Goal: Information Seeking & Learning: Learn about a topic

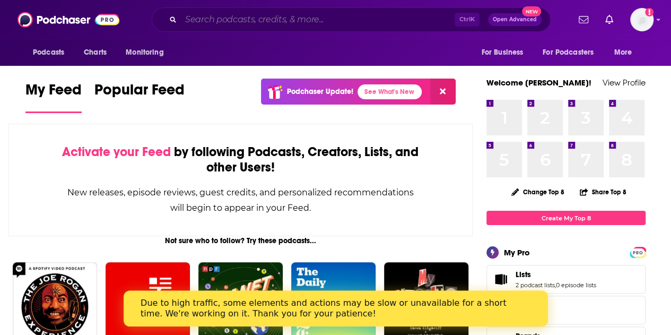
click at [255, 19] on input "Search podcasts, credits, & more..." at bounding box center [318, 19] width 274 height 17
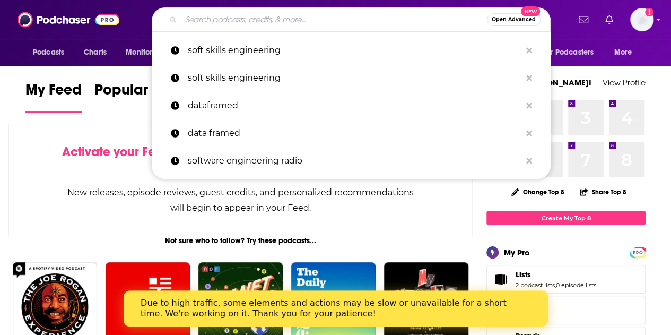
paste input "[URL][DOMAIN_NAME]"
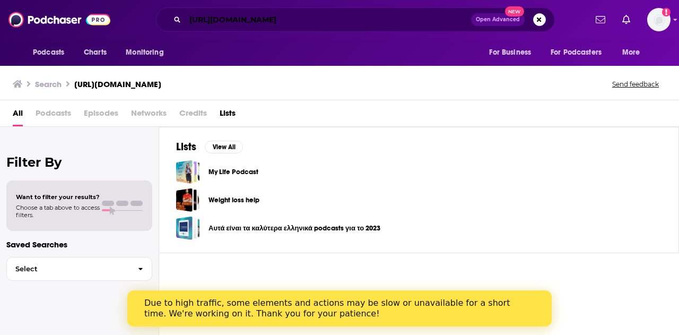
click at [255, 19] on input "[URL][DOMAIN_NAME]" at bounding box center [328, 19] width 286 height 17
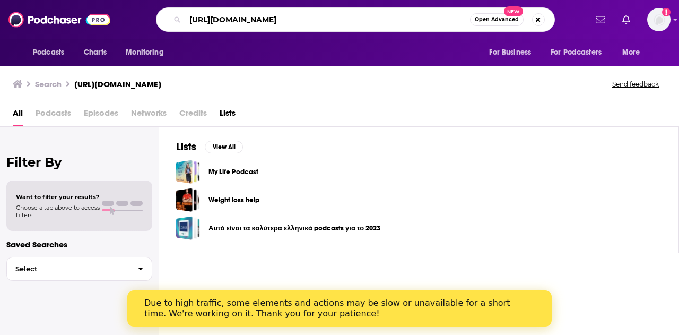
click at [255, 19] on input "[URL][DOMAIN_NAME]" at bounding box center [327, 19] width 285 height 17
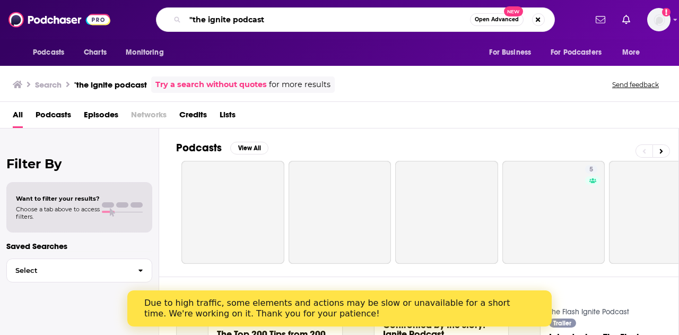
click at [283, 20] on input ""the ignite podcast" at bounding box center [327, 19] width 285 height 17
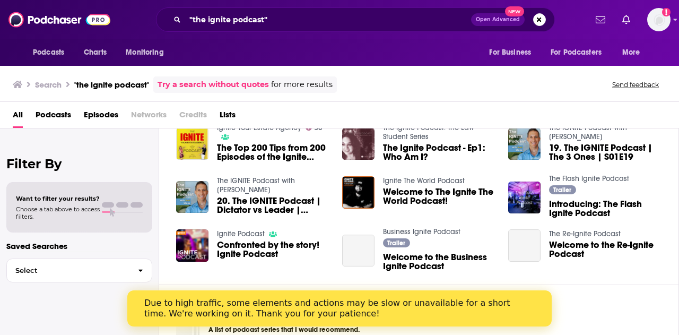
scroll to position [187, 0]
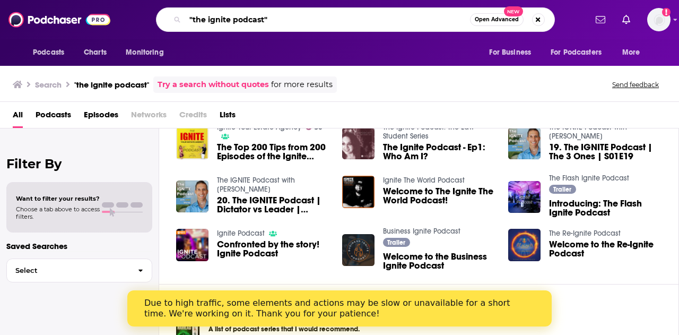
click at [237, 18] on input ""the ignite podcast"" at bounding box center [327, 19] width 285 height 17
type input ""[PERSON_NAME]""
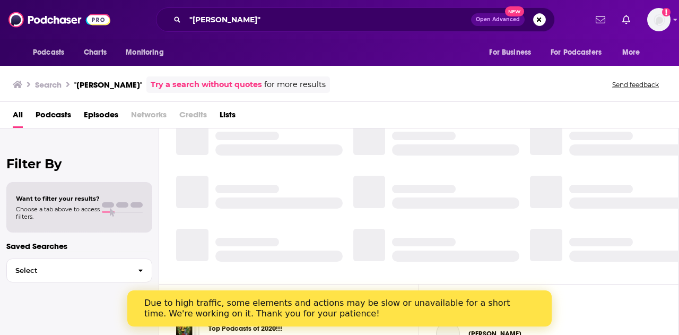
scroll to position [187, 0]
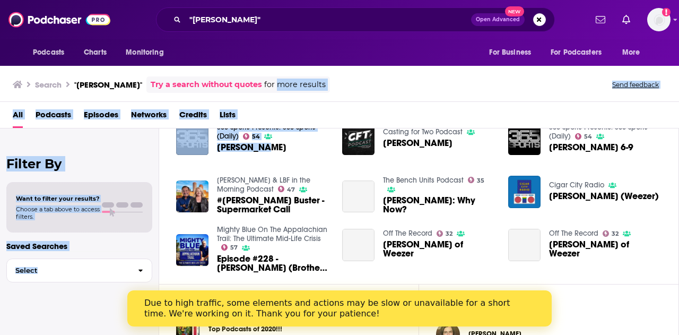
drag, startPoint x: 253, startPoint y: 74, endPoint x: 260, endPoint y: 150, distance: 76.2
click at [260, 150] on div "Search "[PERSON_NAME]" Try a search without quotes for more results Send feedba…" at bounding box center [339, 199] width 679 height 271
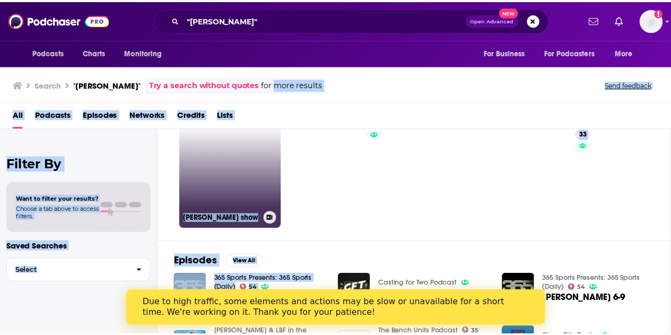
scroll to position [0, 0]
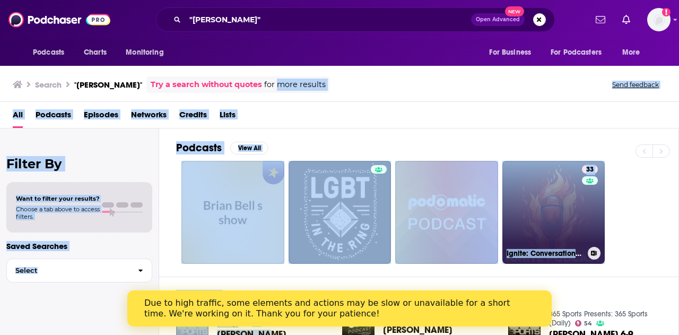
click at [554, 216] on link "33 Ignite: Conversations on Startups, Venture Capital, Tech, Future, and Society" at bounding box center [553, 212] width 103 height 103
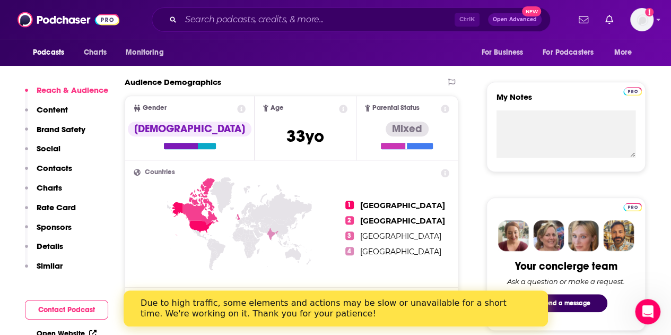
scroll to position [279, 0]
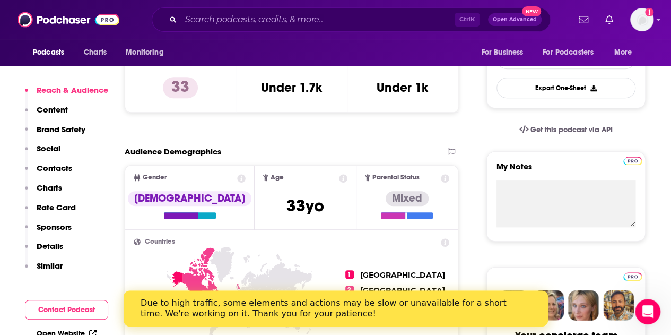
click at [48, 242] on p "Details" at bounding box center [50, 246] width 27 height 10
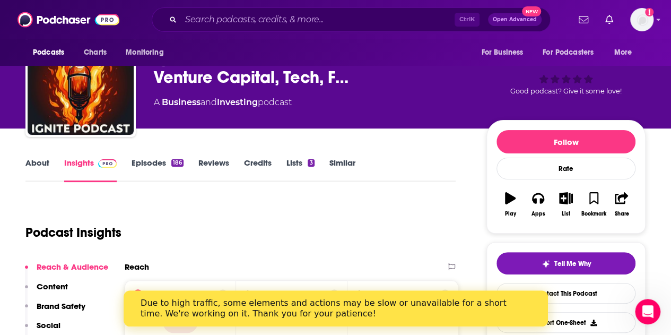
scroll to position [43, 0]
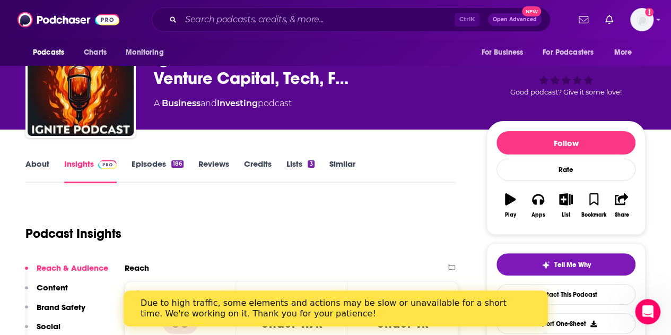
click at [40, 164] on link "About" at bounding box center [37, 171] width 24 height 24
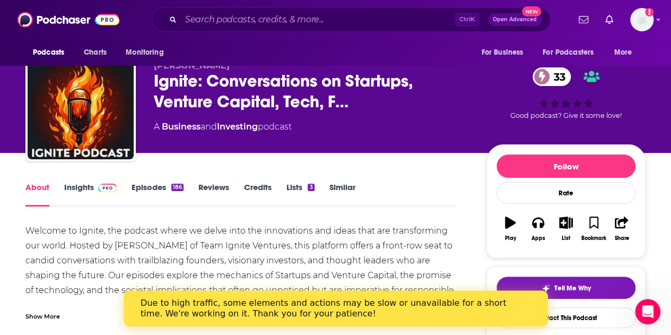
scroll to position [29, 0]
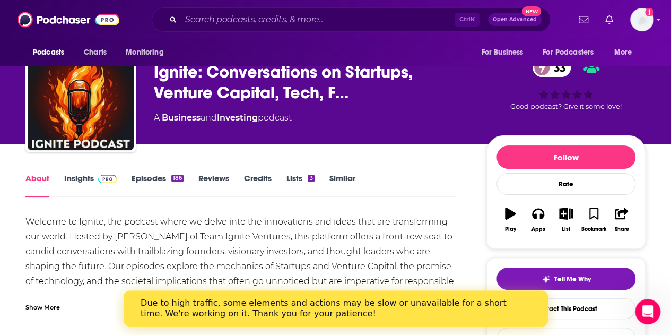
click at [149, 178] on link "Episodes 186" at bounding box center [158, 185] width 52 height 24
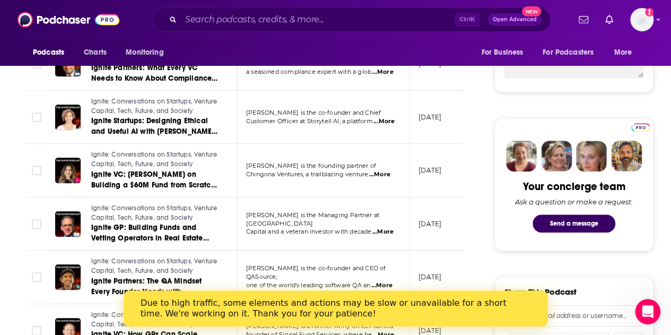
scroll to position [434, 0]
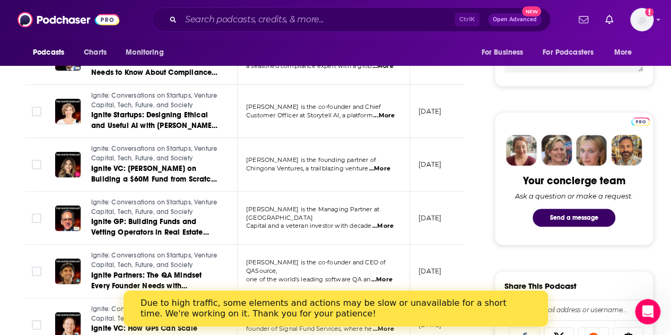
drag, startPoint x: 304, startPoint y: 242, endPoint x: 0, endPoint y: 278, distance: 306.0
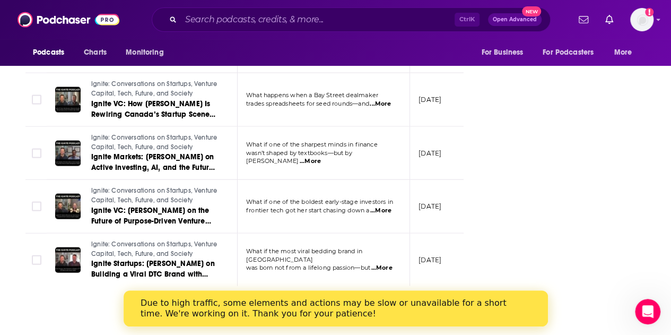
scroll to position [1360, 0]
